Goal: Task Accomplishment & Management: Complete application form

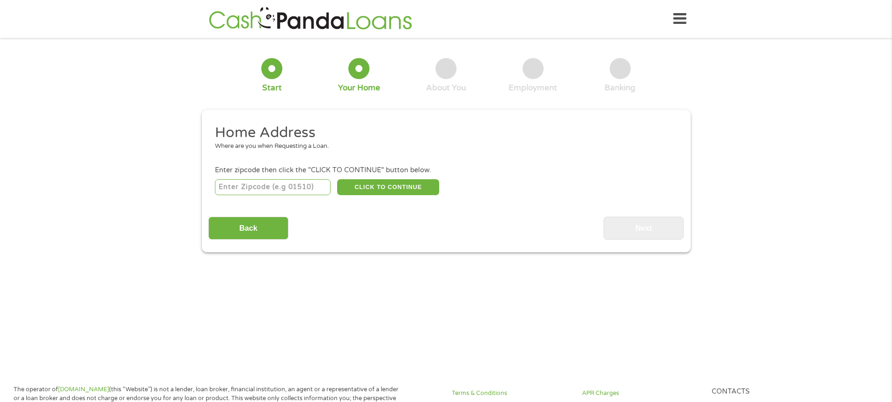
click at [226, 187] on input "number" at bounding box center [273, 187] width 116 height 16
type input "75212"
click at [395, 189] on button "CLICK TO CONTINUE" at bounding box center [388, 187] width 102 height 16
type input "75212"
type input "[GEOGRAPHIC_DATA]"
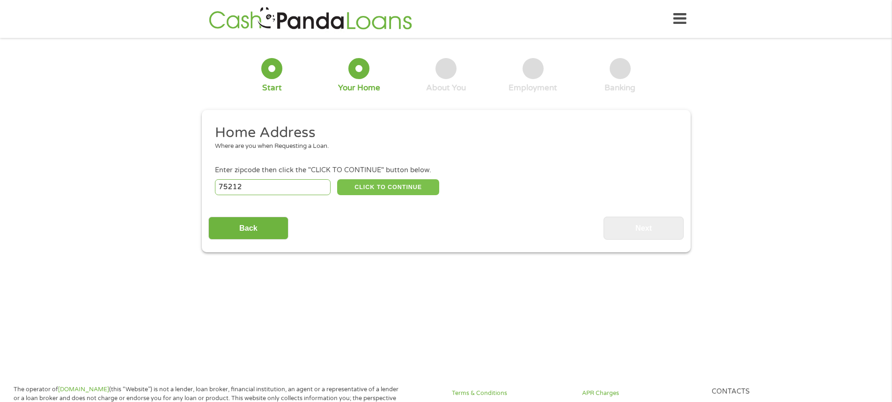
select select "[US_STATE]"
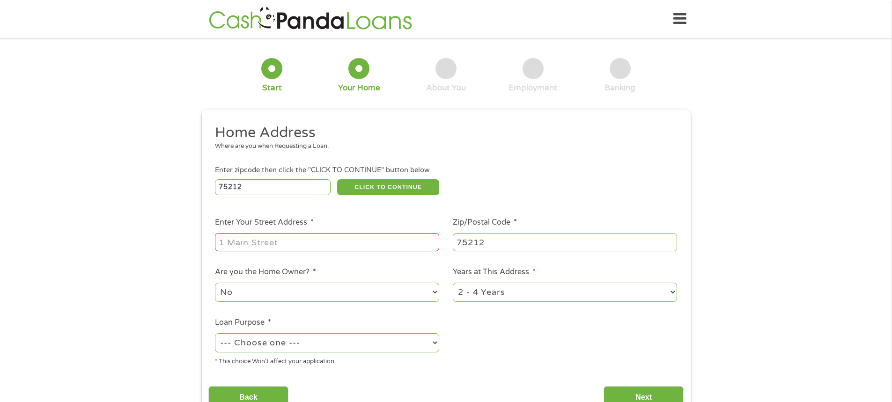
click at [235, 240] on input "Enter Your Street Address *" at bounding box center [327, 242] width 224 height 18
type input "3938 Tumalo Trail"
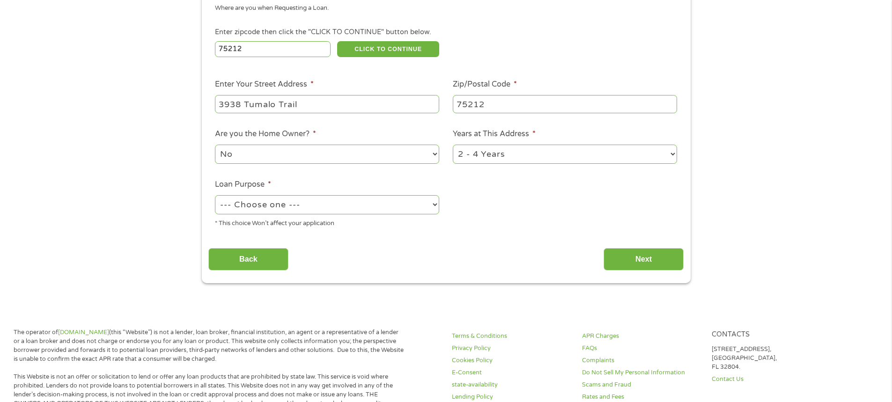
scroll to position [140, 0]
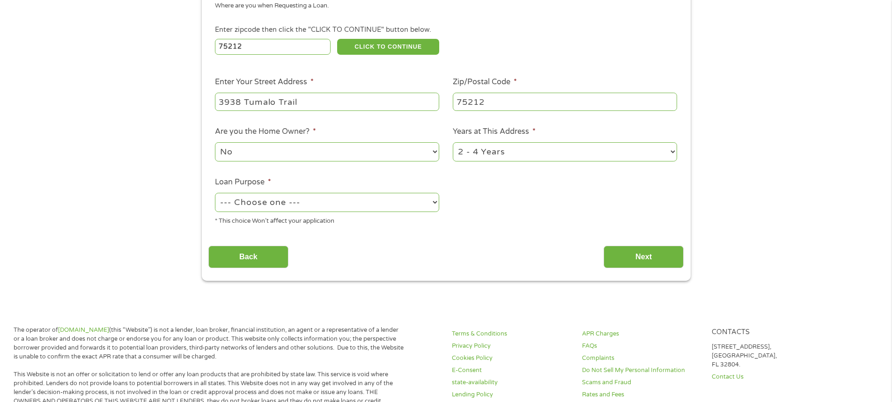
drag, startPoint x: 279, startPoint y: 205, endPoint x: 284, endPoint y: 208, distance: 6.0
click at [279, 205] on select "--- Choose one --- Pay Bills Debt Consolidation Home Improvement Major Purchase…" at bounding box center [327, 202] width 224 height 19
select select "debtconsolidation"
click at [215, 193] on select "--- Choose one --- Pay Bills Debt Consolidation Home Improvement Major Purchase…" at bounding box center [327, 202] width 224 height 19
click at [495, 223] on ul "Home Address Where are you when Requesting a Loan. Enter zipcode then click the…" at bounding box center [445, 108] width 475 height 250
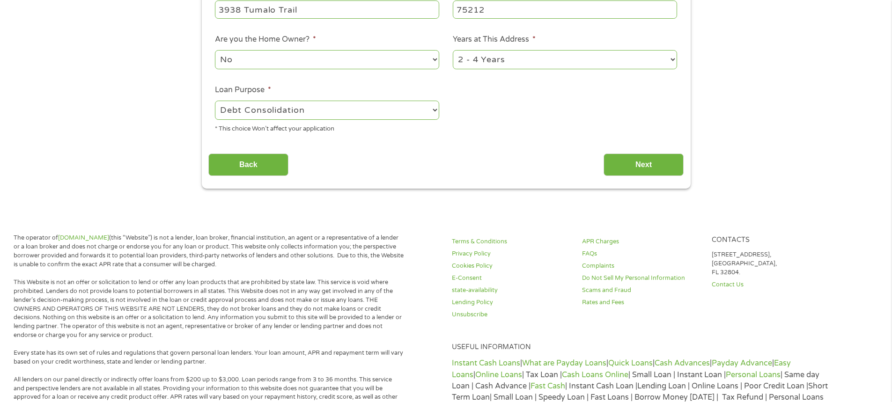
scroll to position [234, 0]
click at [643, 162] on input "Next" at bounding box center [643, 163] width 80 height 23
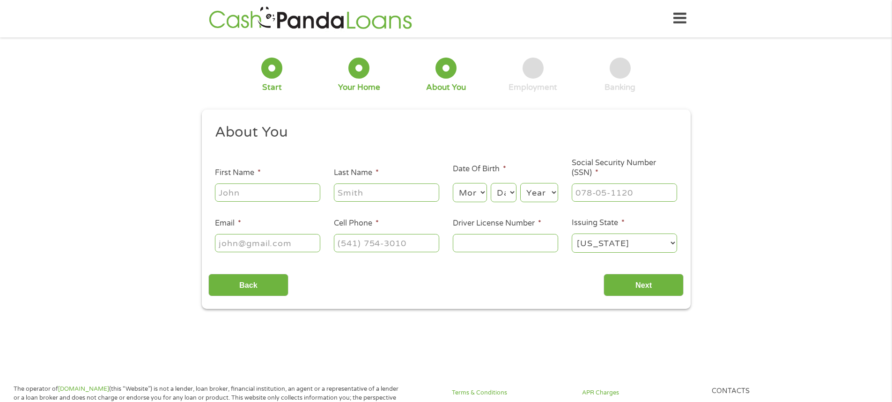
scroll to position [0, 0]
drag, startPoint x: 244, startPoint y: 195, endPoint x: 249, endPoint y: 197, distance: 5.0
click at [244, 195] on input "First Name *" at bounding box center [267, 193] width 105 height 18
type input "[PERSON_NAME]"
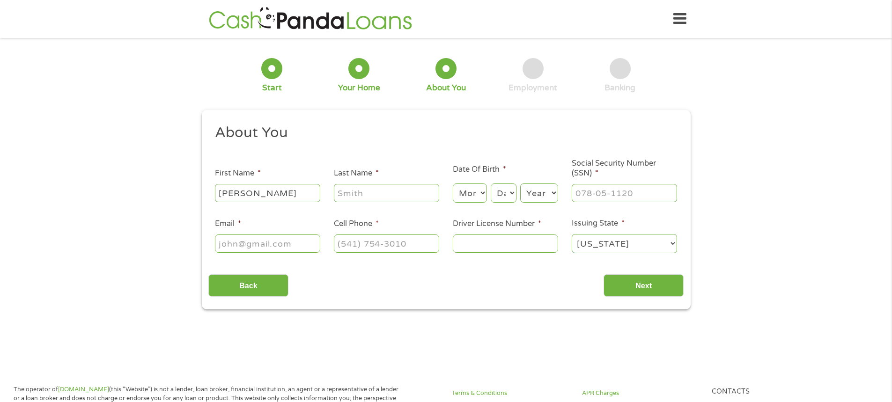
type input "[DOMAIN_NAME][EMAIL_ADDRESS][DOMAIN_NAME]"
type input "[PHONE_NUMBER]"
click at [387, 190] on input "[PERSON_NAME]" at bounding box center [386, 193] width 105 height 18
type input "L"
type input "[PERSON_NAME]"
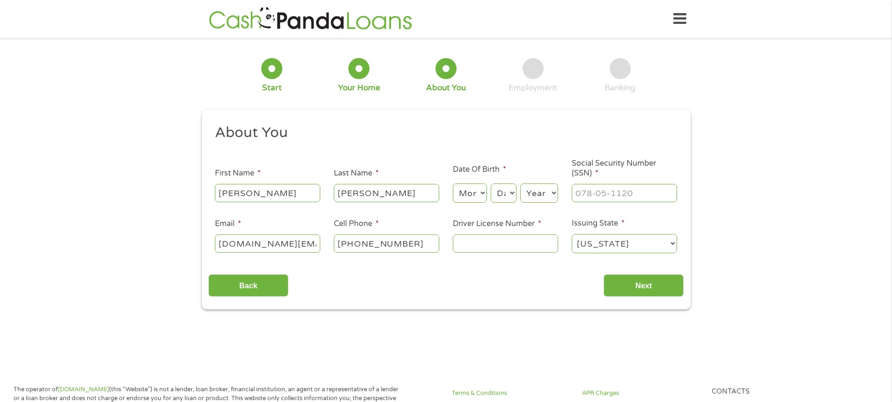
click at [481, 195] on select "Month 1 2 3 4 5 6 7 8 9 10 11 12" at bounding box center [470, 193] width 34 height 19
select select "8"
click at [453, 184] on select "Month 1 2 3 4 5 6 7 8 9 10 11 12" at bounding box center [470, 193] width 34 height 19
click at [500, 191] on select "Day 1 2 3 4 5 6 7 8 9 10 11 12 13 14 15 16 17 18 19 20 21 22 23 24 25 26 27 28 …" at bounding box center [503, 193] width 25 height 19
select select "19"
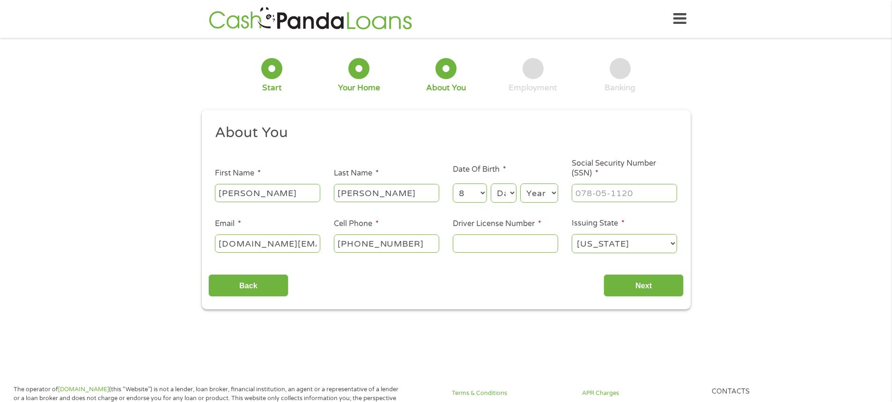
click at [491, 184] on select "Day 1 2 3 4 5 6 7 8 9 10 11 12 13 14 15 16 17 18 19 20 21 22 23 24 25 26 27 28 …" at bounding box center [503, 193] width 25 height 19
click at [551, 197] on select "Year [DATE] 2006 2005 2004 2003 2002 2001 2000 1999 1998 1997 1996 1995 1994 19…" at bounding box center [539, 193] width 38 height 19
select select "1974"
click at [520, 184] on select "Year [DATE] 2006 2005 2004 2003 2002 2001 2000 1999 1998 1997 1996 1995 1994 19…" at bounding box center [539, 193] width 38 height 19
click at [619, 189] on input "___-__-____" at bounding box center [624, 193] width 105 height 18
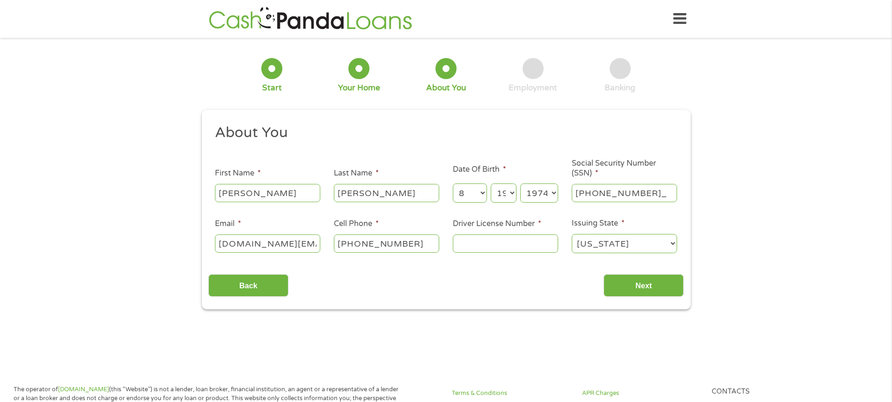
type input "466-93-4906"
drag, startPoint x: 502, startPoint y: 239, endPoint x: 510, endPoint y: 241, distance: 8.7
click at [502, 239] on input "Driver License Number *" at bounding box center [505, 244] width 105 height 18
click at [529, 246] on input "Driver License Number *" at bounding box center [505, 244] width 105 height 18
type input "03869134"
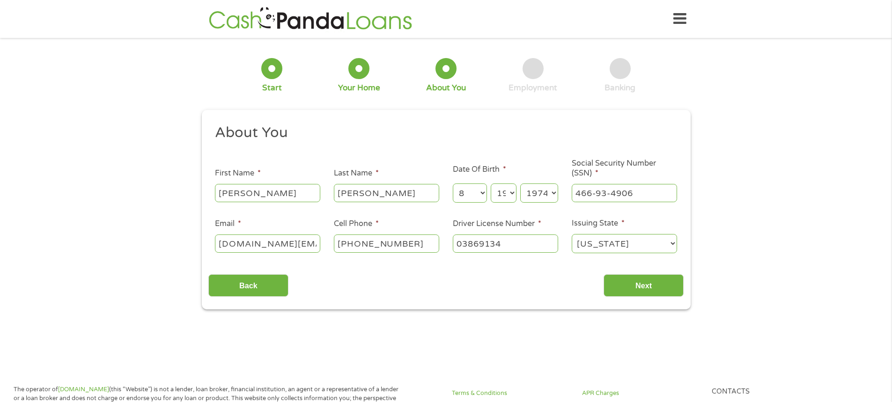
click at [779, 205] on div "1 Start 2 Your Home 3 About You 4 Employment 5 Banking 6 This field is hidden w…" at bounding box center [446, 176] width 892 height 265
click at [659, 290] on input "Next" at bounding box center [643, 285] width 80 height 23
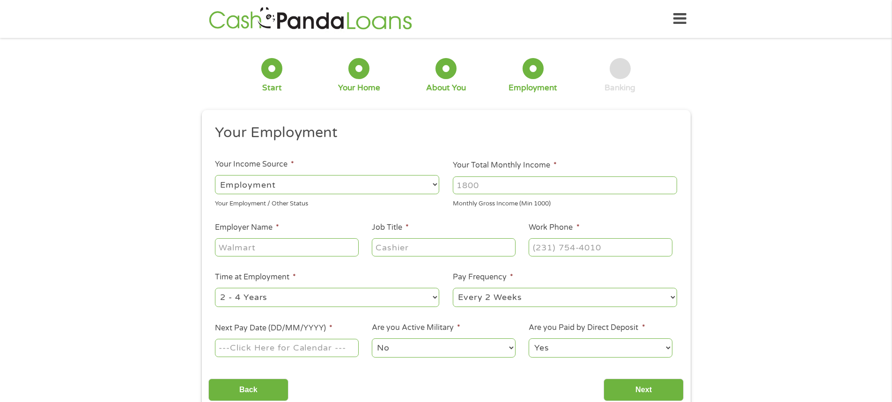
click at [479, 184] on input "Your Total Monthly Income *" at bounding box center [565, 185] width 224 height 18
type input "3300"
click at [494, 281] on label "Pay Frequency *" at bounding box center [483, 277] width 60 height 10
click at [494, 288] on select "--- Choose one --- Every 2 Weeks Every Week Monthly Semi-Monthly" at bounding box center [565, 297] width 224 height 19
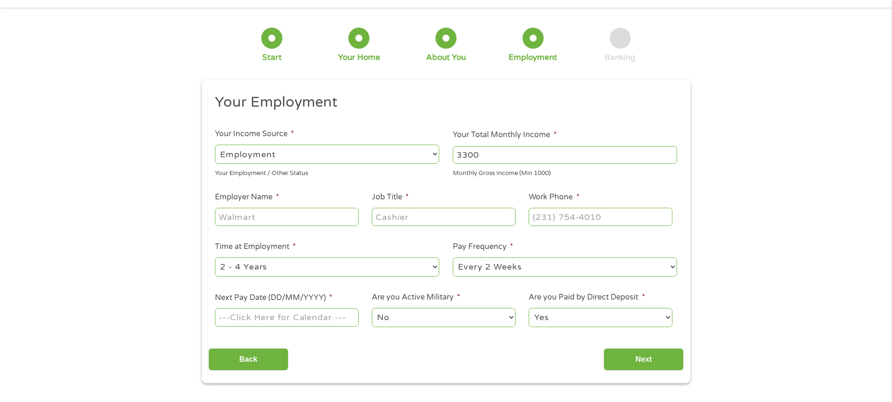
scroll to position [47, 0]
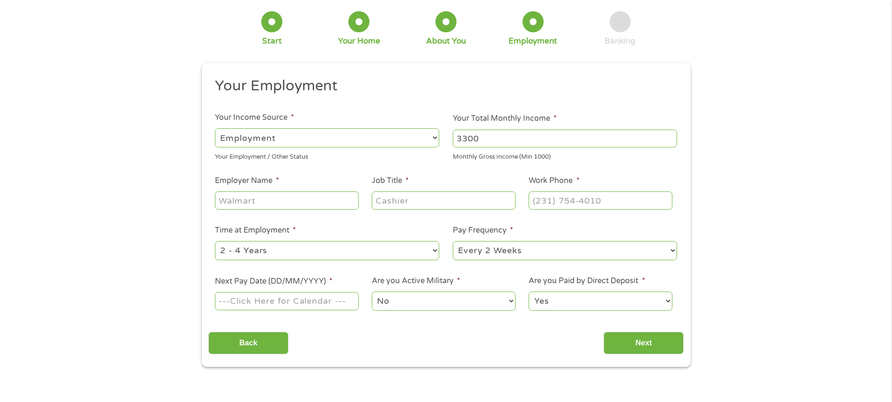
click at [308, 198] on input "Employer Name *" at bounding box center [286, 200] width 143 height 18
type input "Hull Associates North, LP"
type input "HR Assistant"
type input "[PHONE_NUMBER]"
click at [489, 248] on select "--- Choose one --- Every 2 Weeks Every Week Monthly Semi-Monthly" at bounding box center [565, 250] width 224 height 19
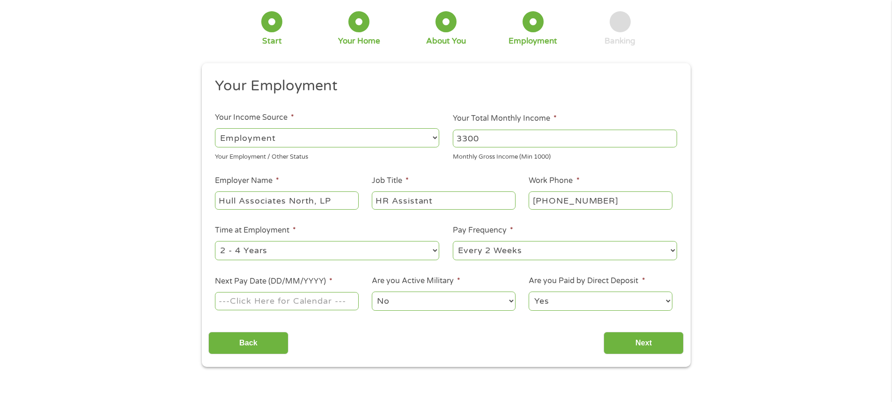
select select "weekly"
click at [453, 241] on select "--- Choose one --- Every 2 Weeks Every Week Monthly Semi-Monthly" at bounding box center [565, 250] width 224 height 19
click at [275, 268] on ul "Your Employment Your Income Source * --- Choose one --- Employment [DEMOGRAPHIC…" at bounding box center [445, 198] width 475 height 243
drag, startPoint x: 246, startPoint y: 304, endPoint x: 265, endPoint y: 316, distance: 21.9
click at [247, 304] on input "Next Pay Date (DD/MM/YYYY) *" at bounding box center [286, 301] width 143 height 18
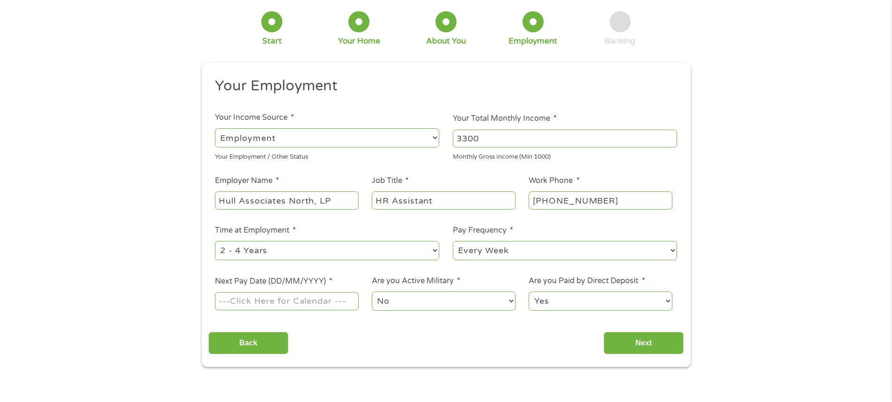
click at [320, 302] on input "Next Pay Date (DD/MM/YYYY) *" at bounding box center [286, 301] width 143 height 18
click at [309, 301] on input "Next Pay Date (DD/MM/YYYY) *" at bounding box center [286, 301] width 143 height 18
type input "[DATE]"
click at [432, 299] on select "No Yes" at bounding box center [443, 301] width 143 height 19
click at [435, 298] on select "No Yes" at bounding box center [443, 301] width 143 height 19
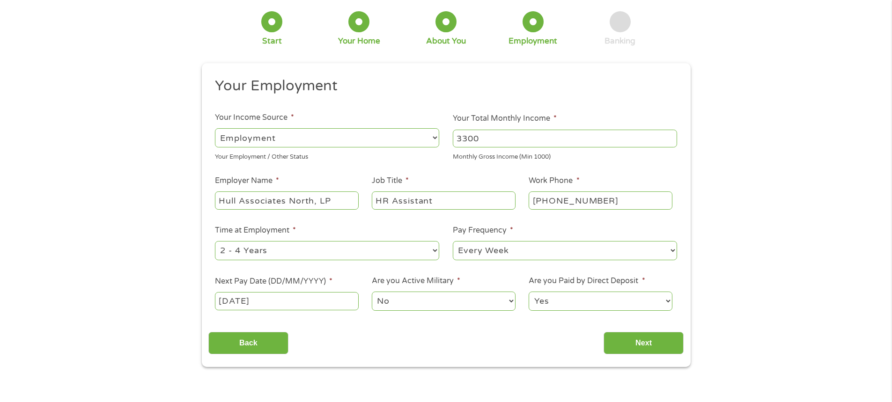
click at [637, 299] on select "Yes No" at bounding box center [600, 301] width 143 height 19
click at [529, 292] on select "Yes No" at bounding box center [600, 301] width 143 height 19
click at [632, 345] on input "Next" at bounding box center [643, 343] width 80 height 23
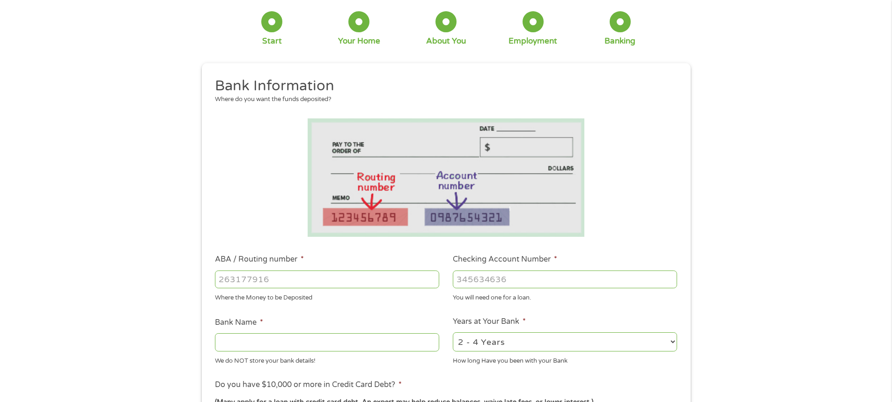
click at [259, 273] on input "ABA / Routing number *" at bounding box center [327, 280] width 224 height 18
type input "111906271"
type input "FIRST NATIONAL BANK [US_STATE]"
type input "111906271"
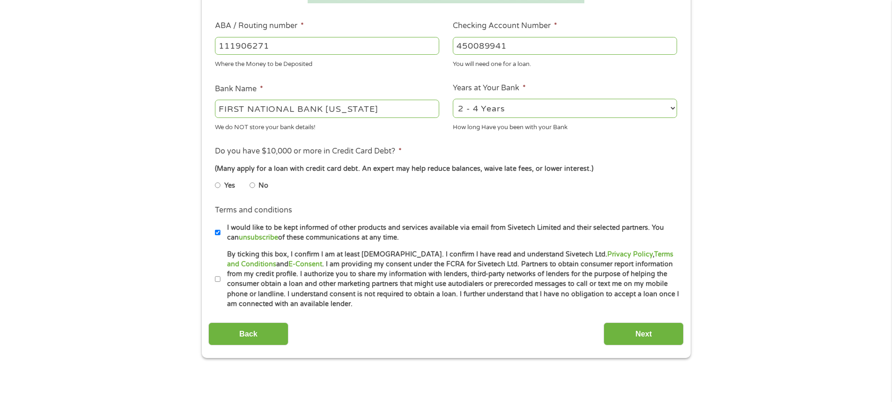
scroll to position [281, 0]
type input "450089941"
click at [222, 186] on li "Yes" at bounding box center [232, 185] width 35 height 18
click at [214, 182] on li "Do you have $10,000 or more in Credit Card Debt? * (Many apply for a loan with …" at bounding box center [445, 171] width 475 height 52
click at [215, 183] on input "Yes" at bounding box center [218, 184] width 6 height 15
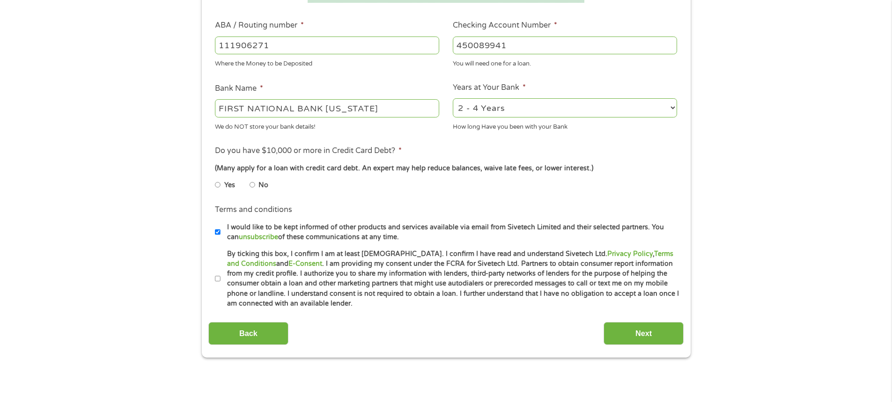
radio input "true"
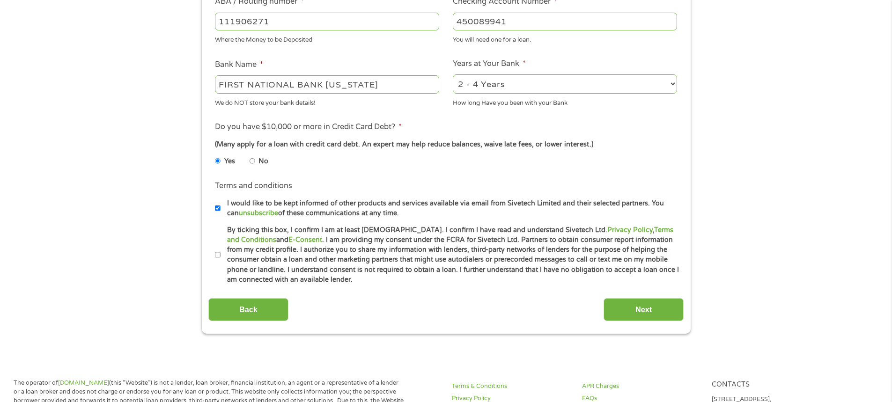
scroll to position [328, 0]
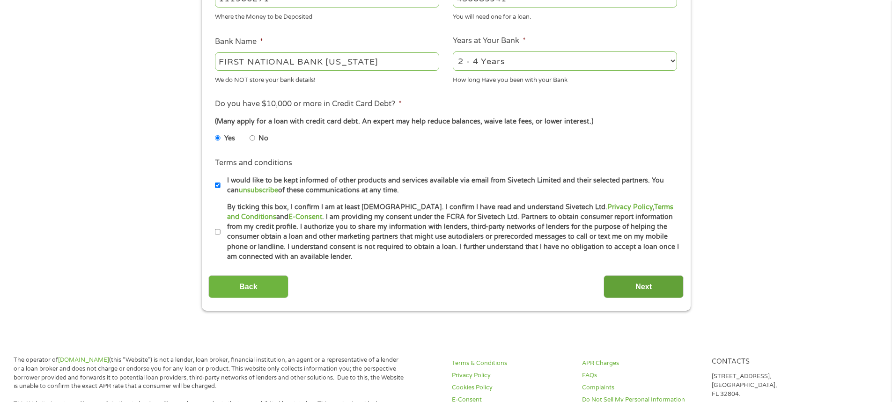
drag, startPoint x: 671, startPoint y: 287, endPoint x: 666, endPoint y: 287, distance: 5.6
click at [666, 287] on input "Next" at bounding box center [643, 286] width 80 height 23
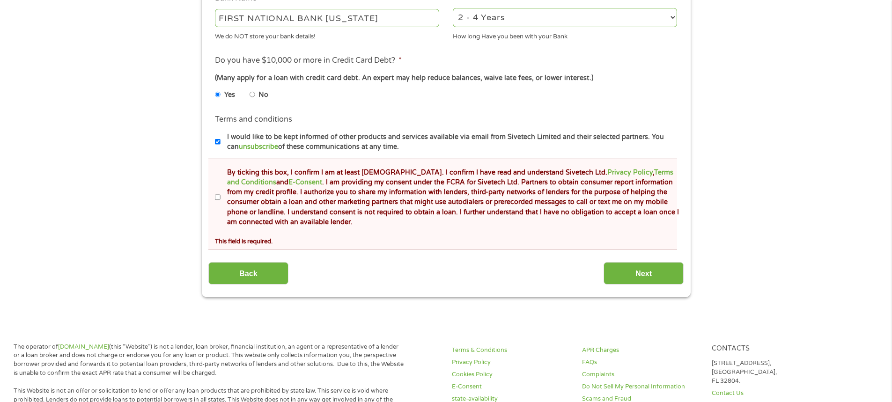
scroll to position [421, 0]
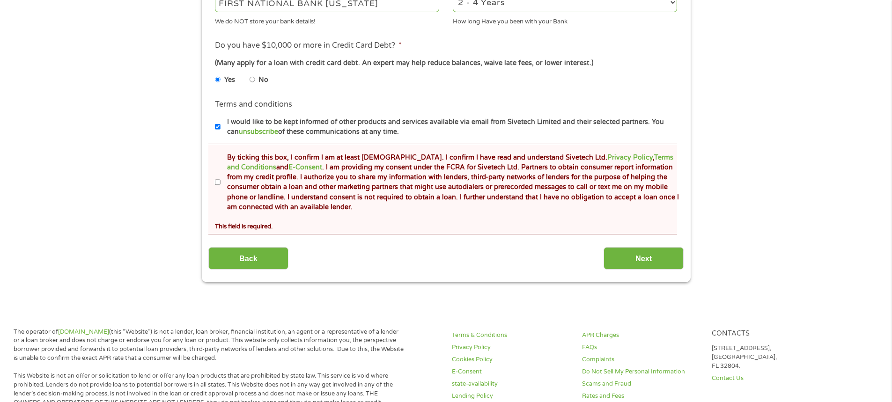
click at [220, 171] on li "By ticking this box, I confirm I am at least [DEMOGRAPHIC_DATA]. I confirm I ha…" at bounding box center [449, 183] width 469 height 60
click at [218, 180] on input "By ticking this box, I confirm I am at least [DEMOGRAPHIC_DATA]. I confirm I ha…" at bounding box center [218, 182] width 6 height 15
checkbox input "true"
click at [627, 262] on input "Next" at bounding box center [643, 258] width 80 height 23
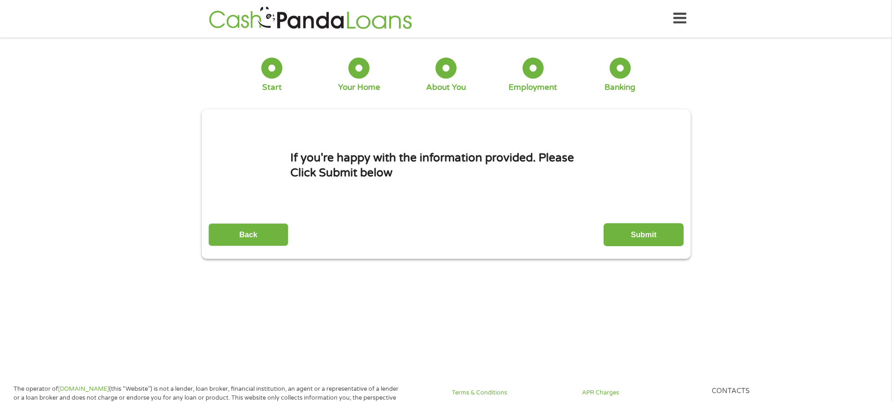
scroll to position [0, 0]
click at [662, 241] on input "Submit" at bounding box center [643, 235] width 80 height 23
